Goal: Check status

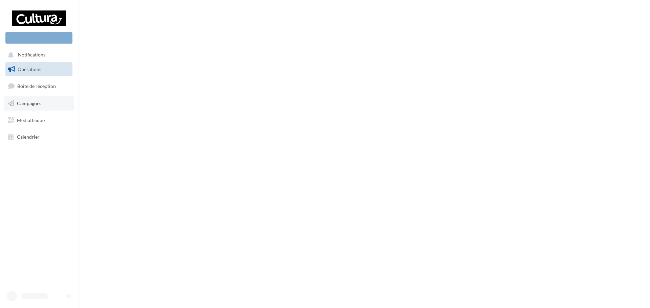
click at [39, 105] on span "Campagnes" at bounding box center [29, 104] width 24 height 6
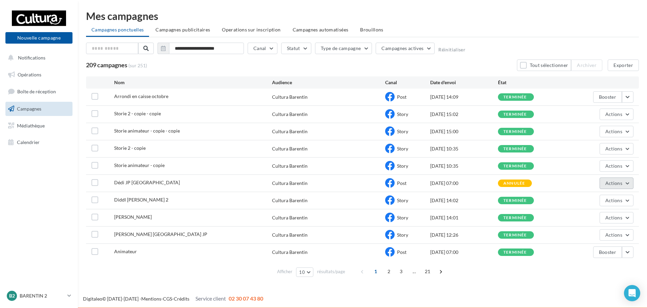
click at [608, 185] on span "Actions" at bounding box center [613, 183] width 17 height 6
click at [600, 203] on button "Voir les résultats" at bounding box center [599, 200] width 68 height 18
